Goal: Complete application form

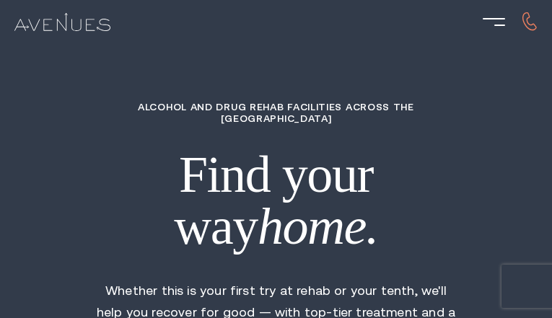
type input "pFXgMzYjonYhrHg"
type input "4651947808"
type input "[EMAIL_ADDRESS][DOMAIN_NAME]"
type input "DIzIcxsgf"
radio input "true"
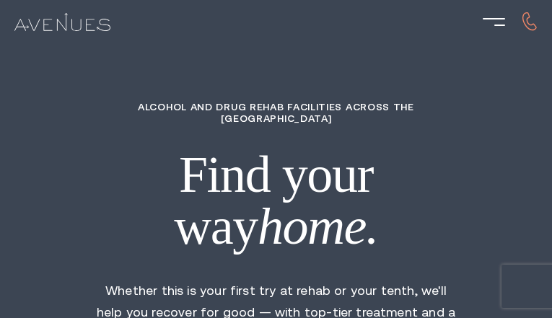
type input "IJUWSfhHn"
type input "STcXXPhrClRQoneq"
type input "JFXdhVZMs"
type input "HNIBrwzWMjD"
type input "crjQapobYNzYmL"
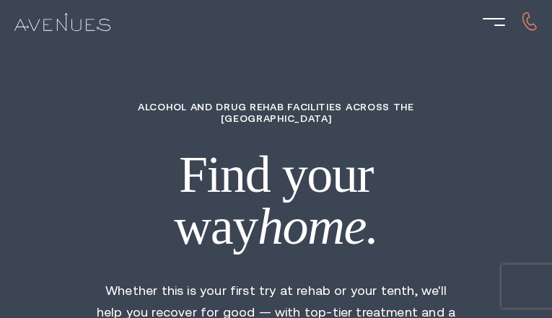
type input "8993494363"
type input "[EMAIL_ADDRESS][DOMAIN_NAME]"
